Goal: Task Accomplishment & Management: Manage account settings

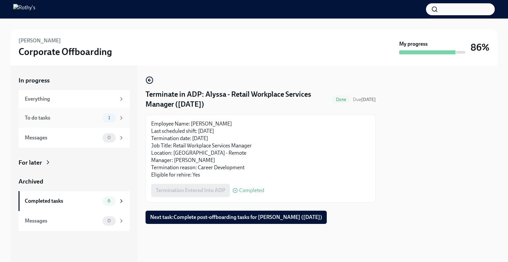
click at [81, 120] on div "To do tasks" at bounding box center [62, 117] width 75 height 7
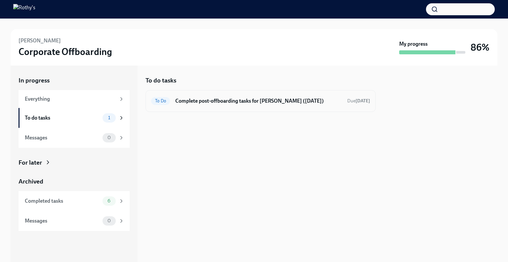
click at [236, 103] on h6 "Complete post-offboarding tasks for Alyssa Cooper (09/09/2025)" at bounding box center [258, 100] width 167 height 7
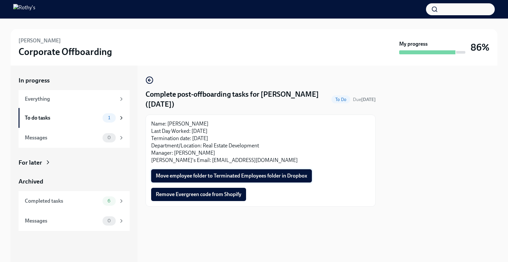
click at [242, 172] on span "Move employee folder to Terminated Employees folder in Dropbox" at bounding box center [231, 175] width 151 height 7
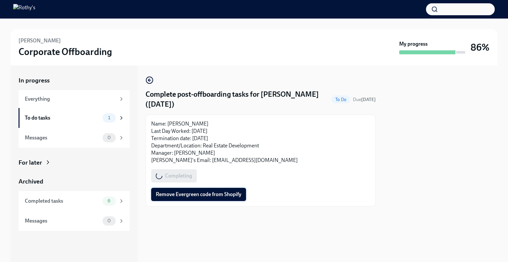
click at [185, 195] on span "Remove Evergreen code from Shopify" at bounding box center [199, 194] width 86 height 7
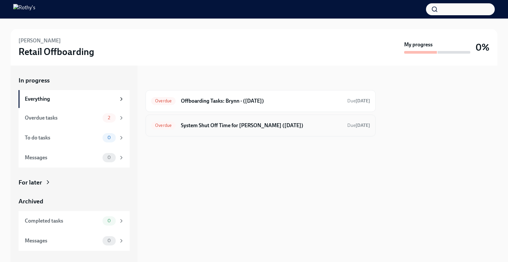
click at [216, 129] on div "Overdue System Shut Off Time for Brynn Bizzard (09/14/2025) Due 7 days ago" at bounding box center [260, 125] width 219 height 11
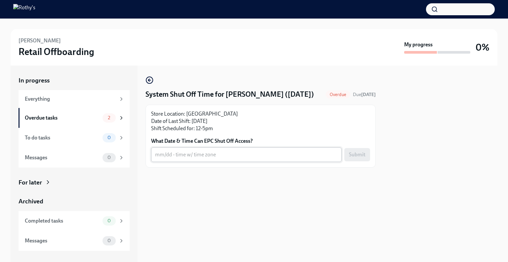
click at [209, 150] on textarea "What Date & Time Can EPC Shut Off Access?" at bounding box center [246, 154] width 183 height 8
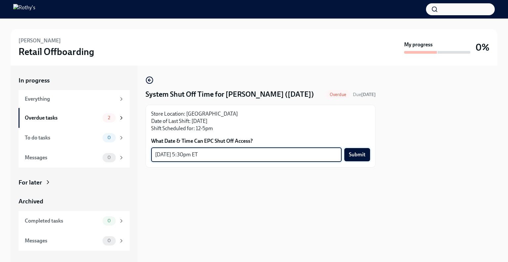
type textarea "9/14 - 5:30pm ET"
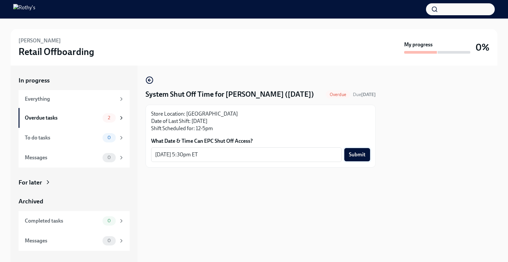
click at [362, 157] on span "Submit" at bounding box center [357, 154] width 17 height 7
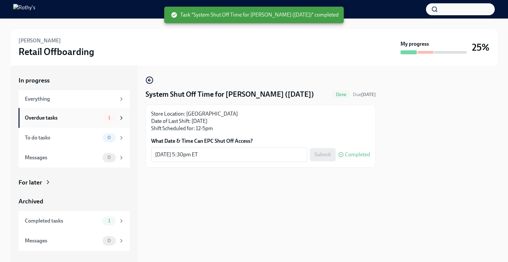
click at [99, 119] on div "Overdue tasks" at bounding box center [62, 117] width 75 height 7
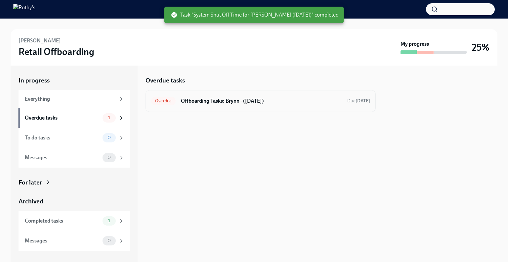
click at [242, 98] on h6 "Offboarding Tasks: Brynn - (09/14/2025)" at bounding box center [261, 100] width 161 height 7
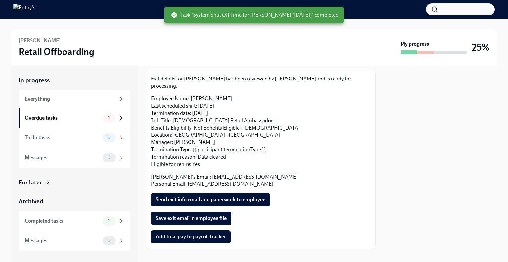
scroll to position [36, 0]
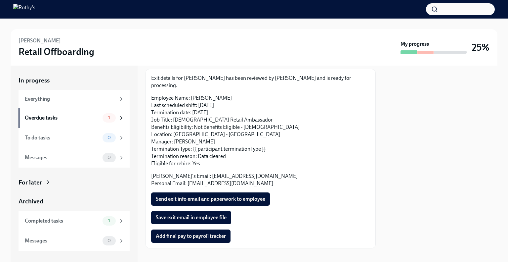
click at [212, 149] on p "Employee Name: Brynn Bizzard Last scheduled shift: 09/14/2025 Termination date:…" at bounding box center [260, 130] width 219 height 73
drag, startPoint x: 248, startPoint y: 176, endPoint x: 188, endPoint y: 177, distance: 59.9
click at [188, 177] on p "Rothy's Email: bbizzard@rothys.com Personal Email: brynnbizzard@gmail.com" at bounding box center [260, 179] width 219 height 15
copy p "brynnbizzard@gmail.com"
click at [196, 195] on span "Send exit info email and paperwork to employee" at bounding box center [210, 198] width 109 height 7
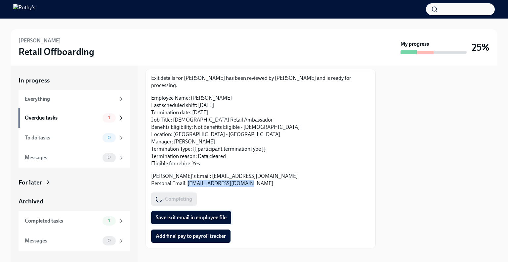
click at [204, 214] on span "Save exit email in employee file" at bounding box center [191, 217] width 71 height 7
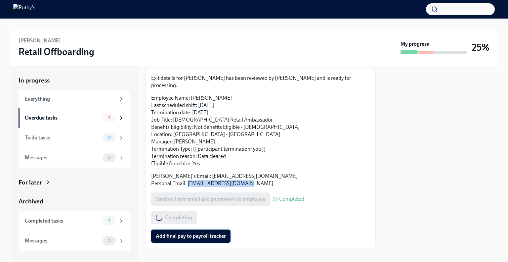
click at [205, 232] on span "Add final pay to payroll tracker" at bounding box center [191, 235] width 70 height 7
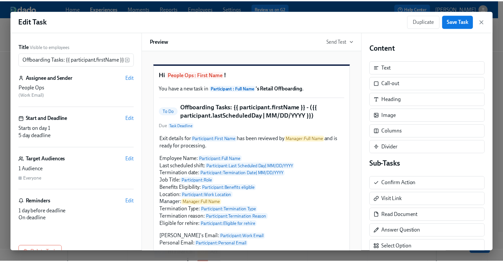
scroll to position [124, 0]
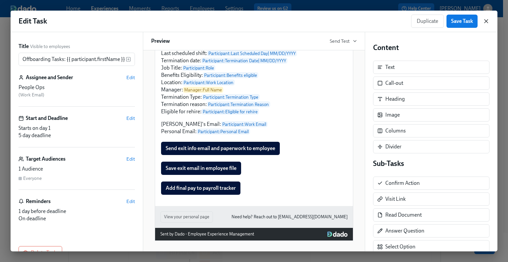
click at [487, 19] on icon "button" at bounding box center [486, 21] width 7 height 7
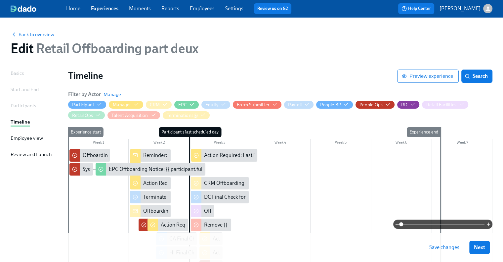
click at [108, 10] on link "Experiences" at bounding box center [104, 8] width 27 height 6
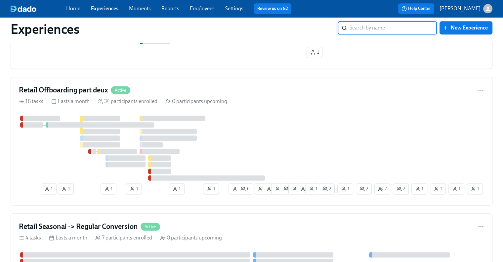
scroll to position [778, 0]
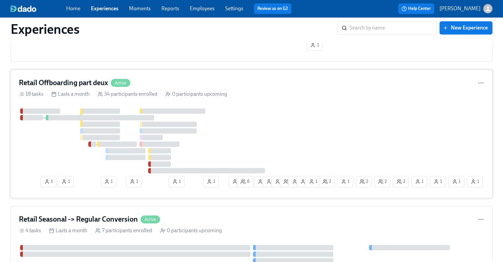
click at [268, 87] on div "Retail Offboarding part deux Active 18 tasks Lasts a month 34 participants enro…" at bounding box center [252, 133] width 482 height 128
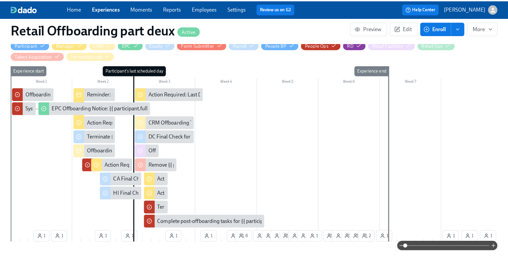
scroll to position [159, 0]
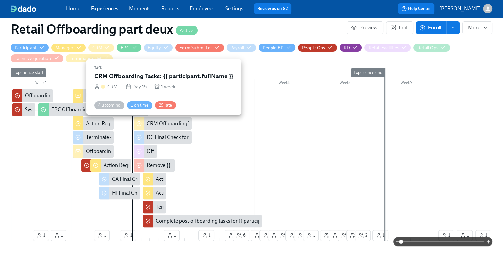
click at [167, 124] on div "CRM Offboarding Tasks: {{ participant.fullName }}" at bounding box center [203, 123] width 113 height 7
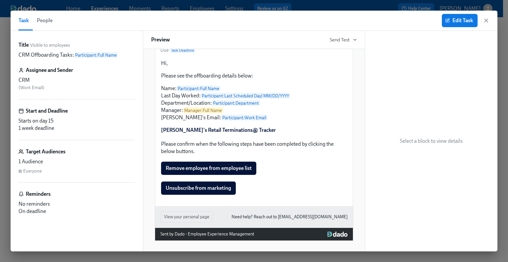
scroll to position [75, 0]
click at [448, 20] on icon "button" at bounding box center [447, 20] width 5 height 5
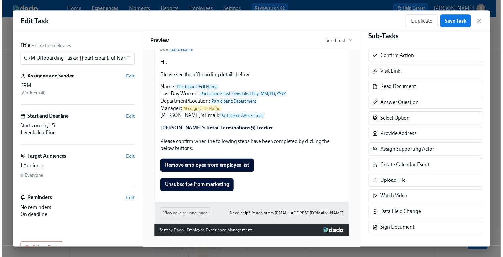
scroll to position [18, 0]
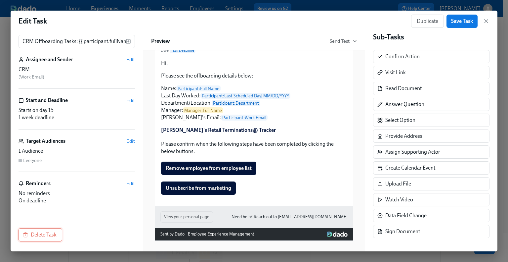
click at [49, 231] on span "Delete Task" at bounding box center [40, 234] width 32 height 7
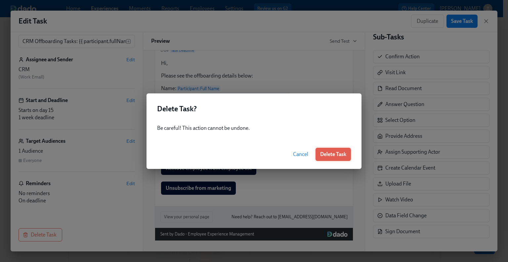
click at [329, 157] on button "Delete Task" at bounding box center [332, 153] width 35 height 13
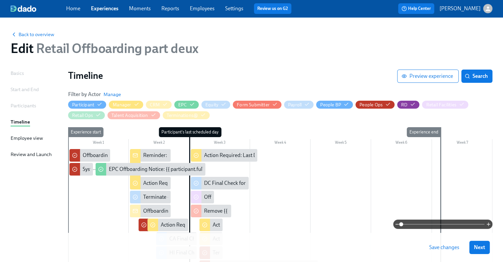
click at [444, 249] on span "Save changes" at bounding box center [444, 247] width 30 height 7
click at [49, 37] on span "Back to overview" at bounding box center [33, 34] width 44 height 7
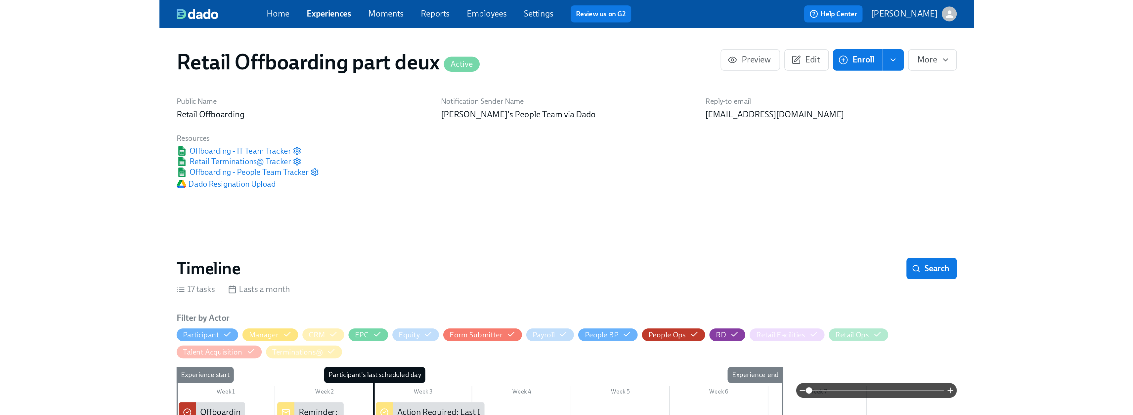
scroll to position [0, 4177]
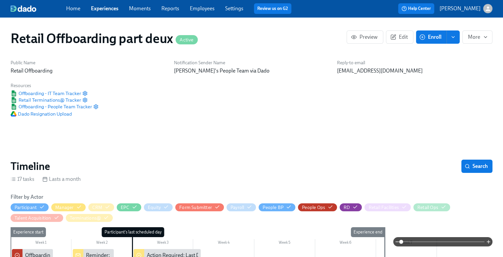
click at [105, 8] on link "Experiences" at bounding box center [104, 8] width 27 height 6
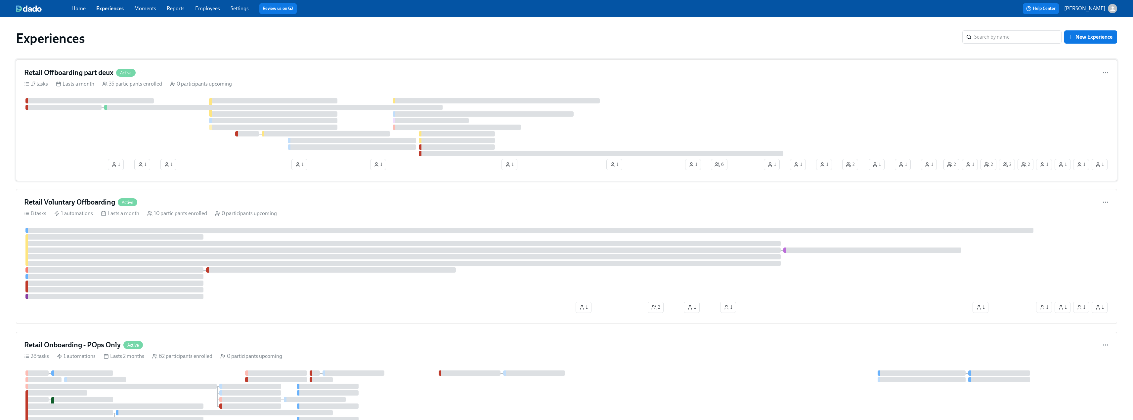
click at [252, 67] on div "Retail Offboarding part deux Active 17 tasks Lasts a month 35 participants enro…" at bounding box center [566, 121] width 1101 height 122
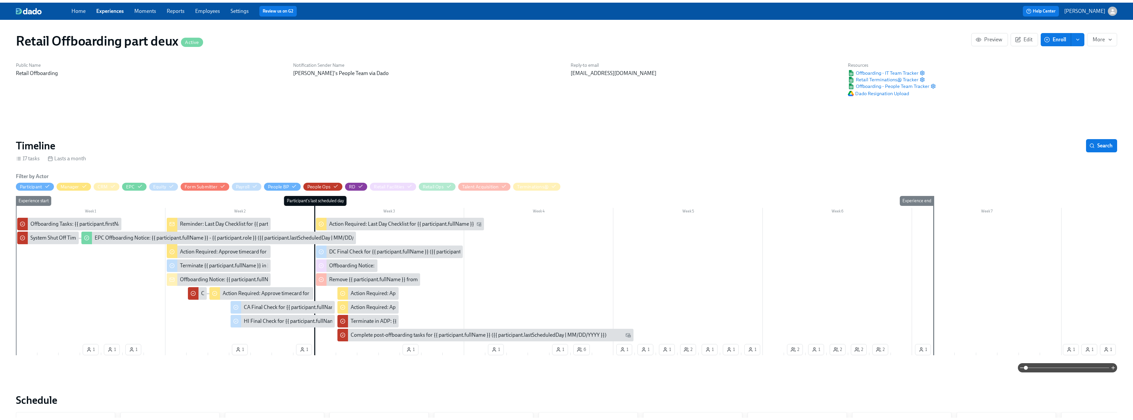
scroll to position [0, 4177]
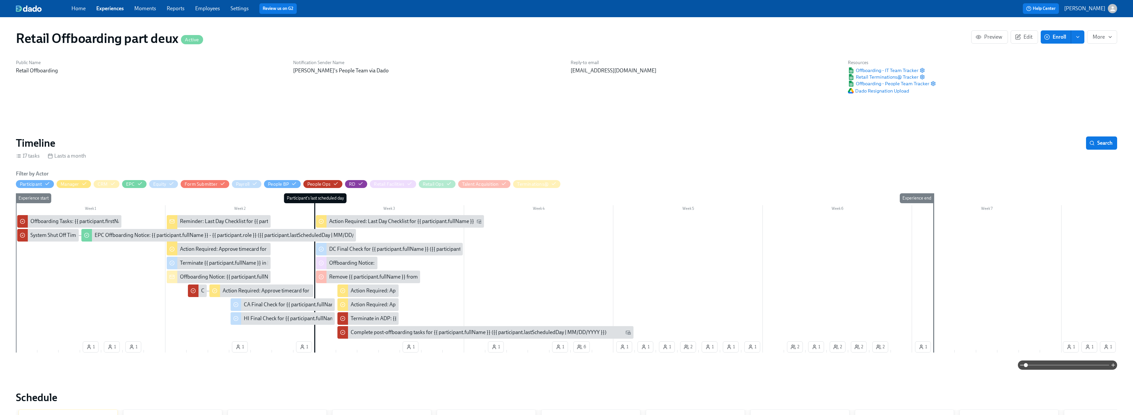
click at [106, 12] on div "Home Experiences Moments Reports Employees Settings Review us on G2" at bounding box center [332, 8] width 523 height 11
click at [106, 8] on link "Experiences" at bounding box center [109, 8] width 27 height 6
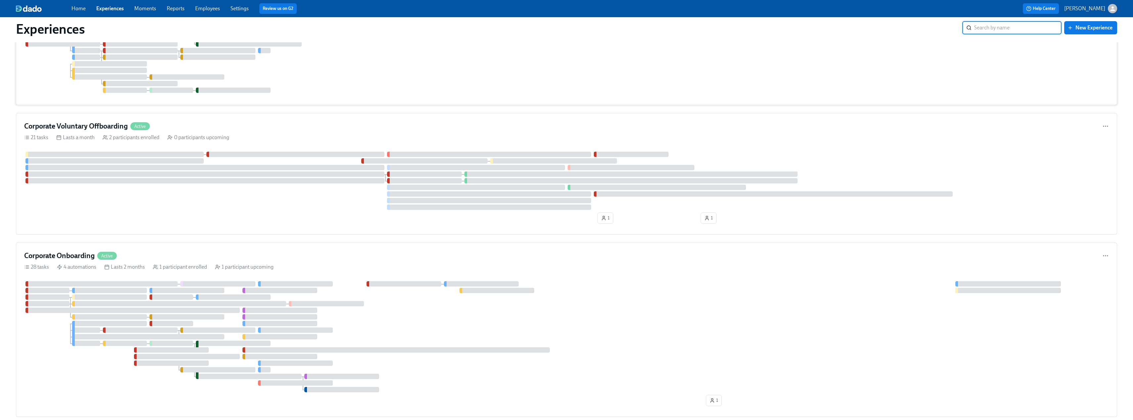
scroll to position [562, 0]
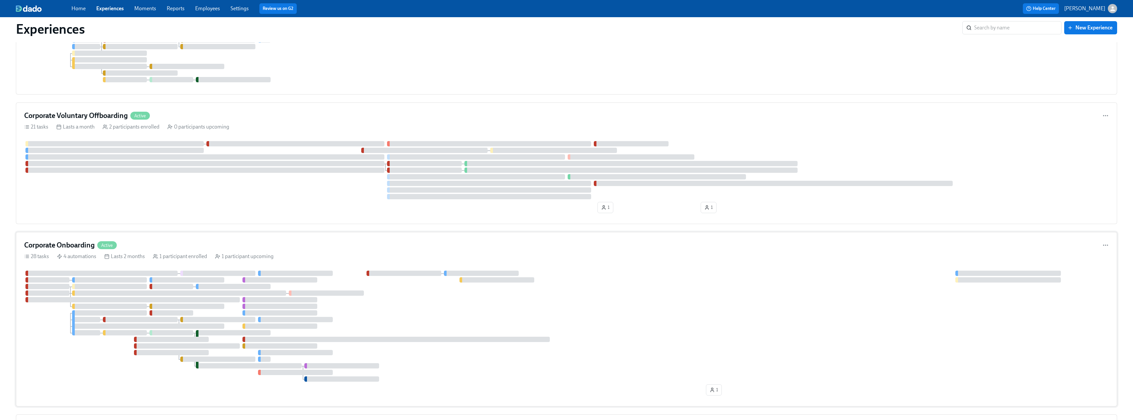
click at [67, 242] on h4 "Corporate Onboarding" at bounding box center [59, 245] width 70 height 10
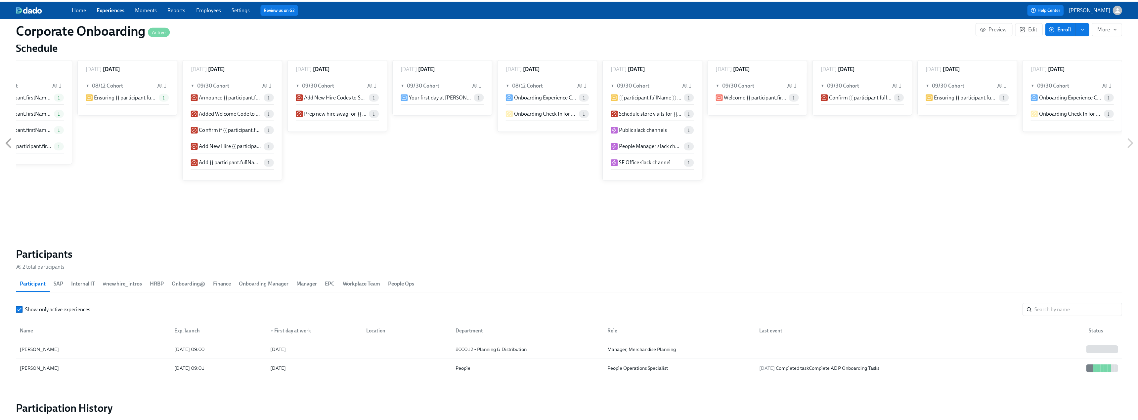
scroll to position [562, 0]
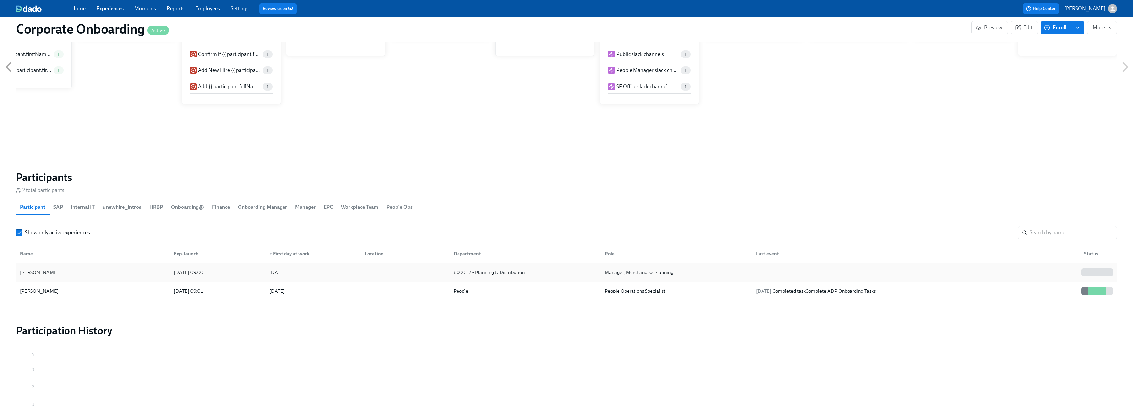
click at [111, 261] on div "[PERSON_NAME]" at bounding box center [92, 272] width 151 height 13
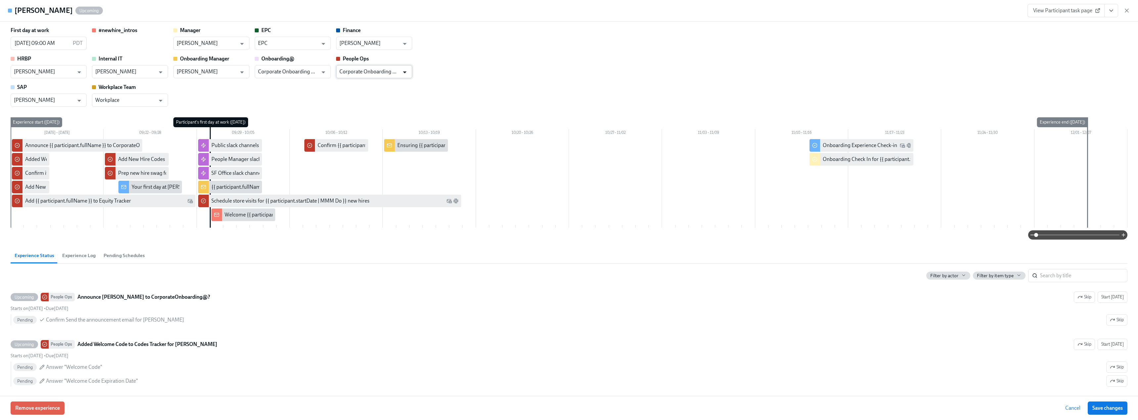
click at [409, 73] on button "Open" at bounding box center [404, 72] width 10 height 10
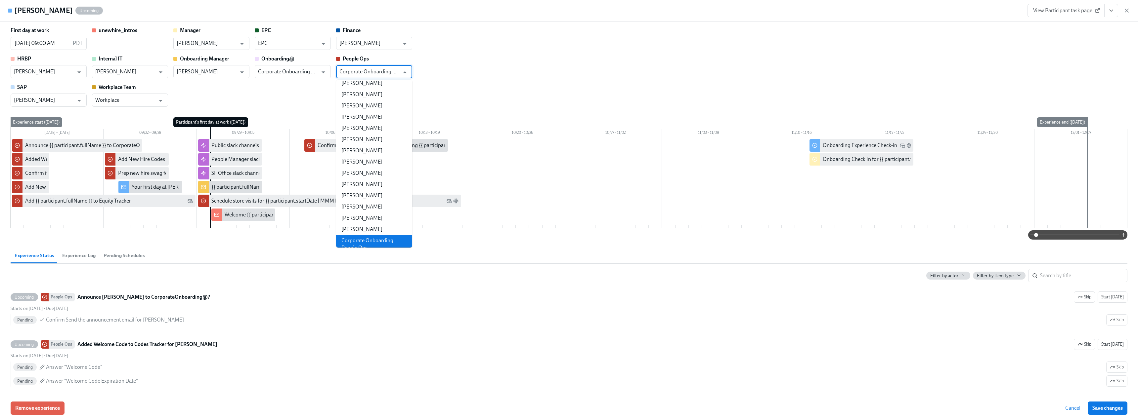
click at [467, 71] on div "First day at work [DATE] 09:00 AM PDT ​ #newhire_intros Manager [PERSON_NAME] ​…" at bounding box center [569, 67] width 1116 height 80
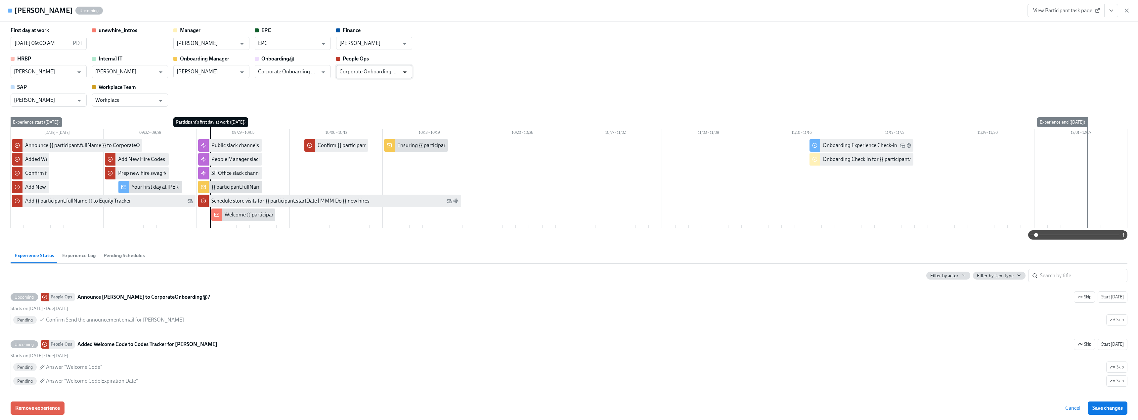
click at [408, 69] on icon "Open" at bounding box center [404, 72] width 9 height 9
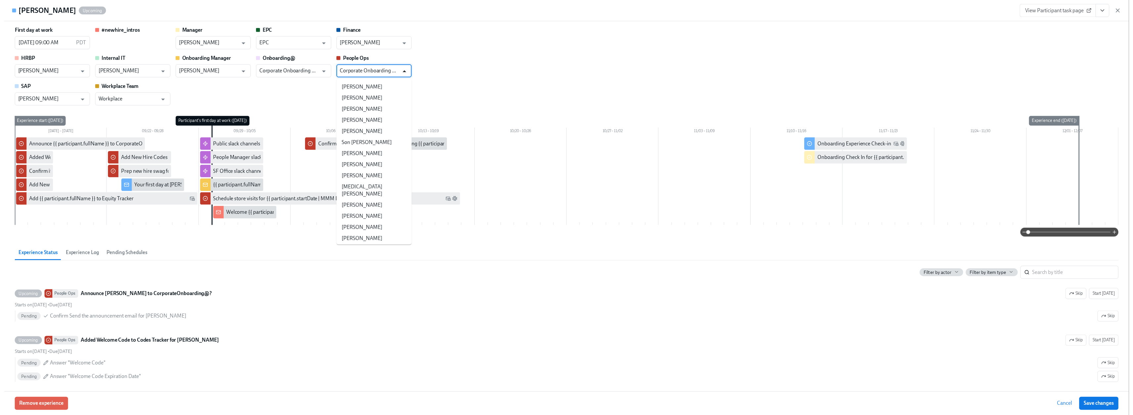
scroll to position [638, 0]
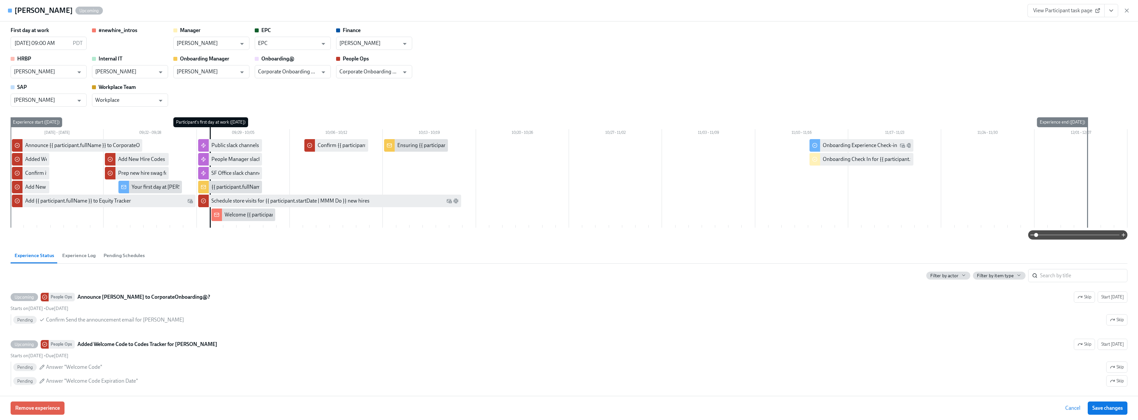
click at [500, 72] on div "First day at work [DATE] 09:00 AM PDT ​ #newhire_intros Manager [PERSON_NAME] ​…" at bounding box center [569, 67] width 1116 height 80
click at [508, 7] on div "View Participant task page" at bounding box center [1078, 10] width 103 height 13
click at [508, 8] on icon "button" at bounding box center [1126, 10] width 7 height 7
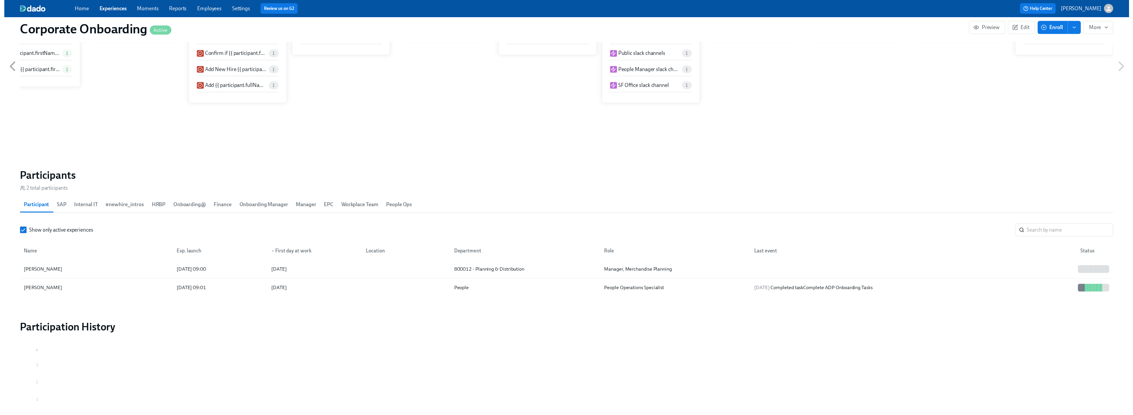
scroll to position [0, 770]
